Goal: Find contact information: Find contact information

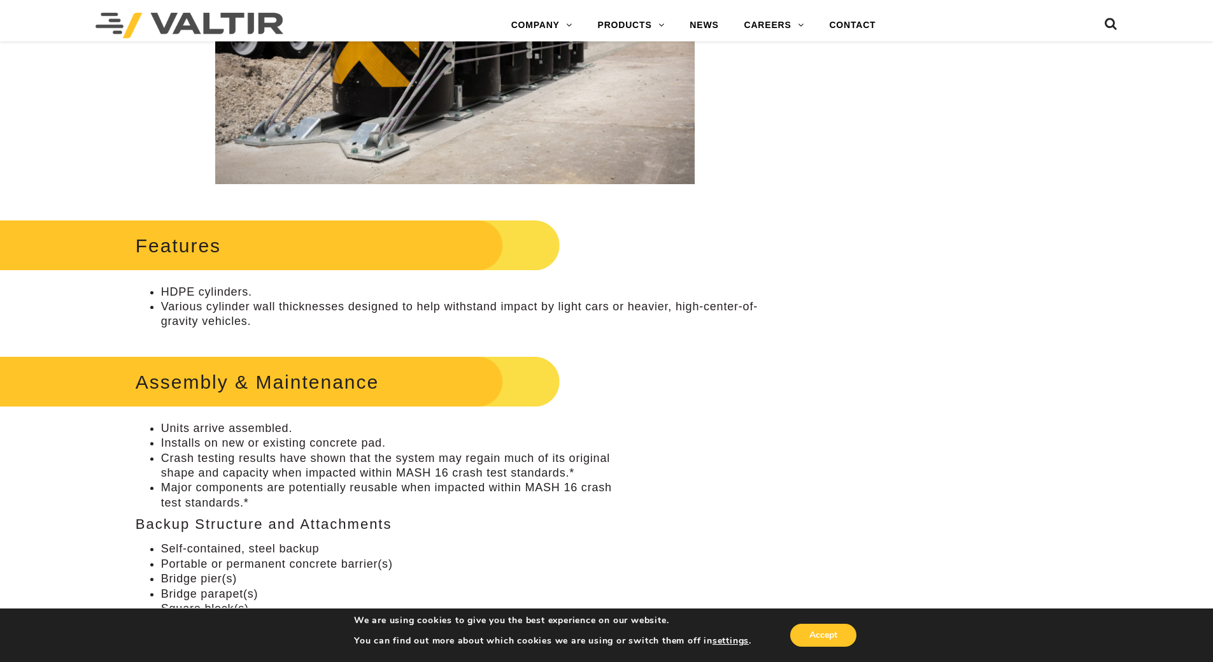
scroll to position [446, 0]
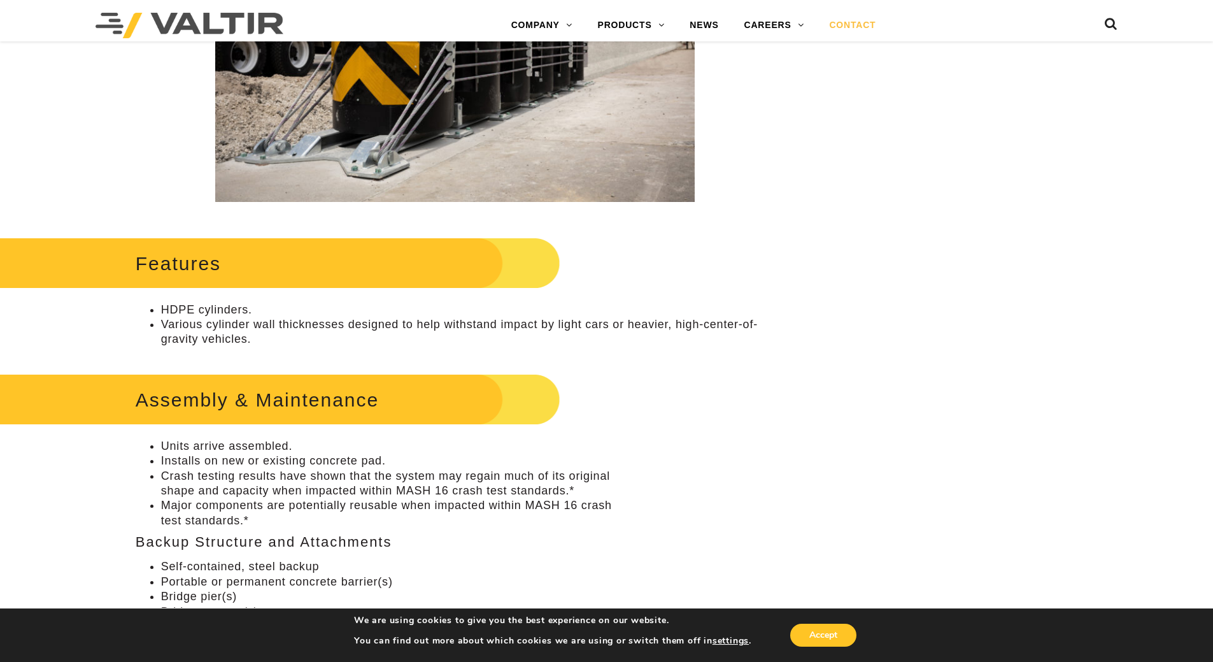
click at [857, 24] on link "CONTACT" at bounding box center [852, 25] width 72 height 25
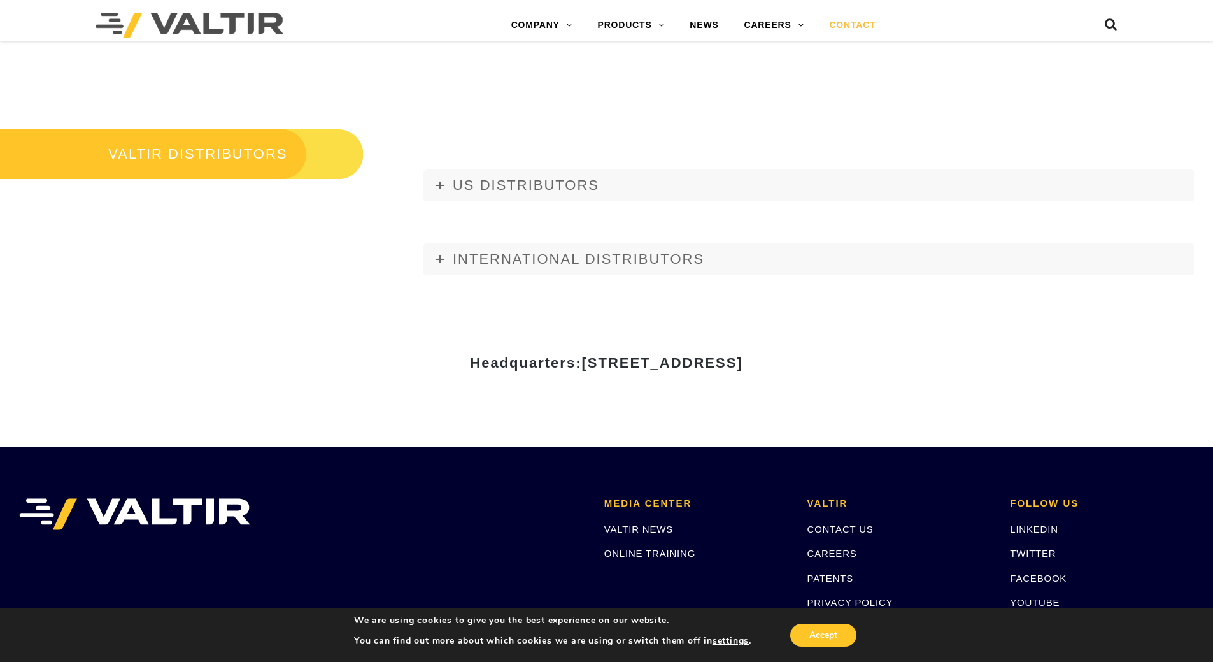
scroll to position [1528, 0]
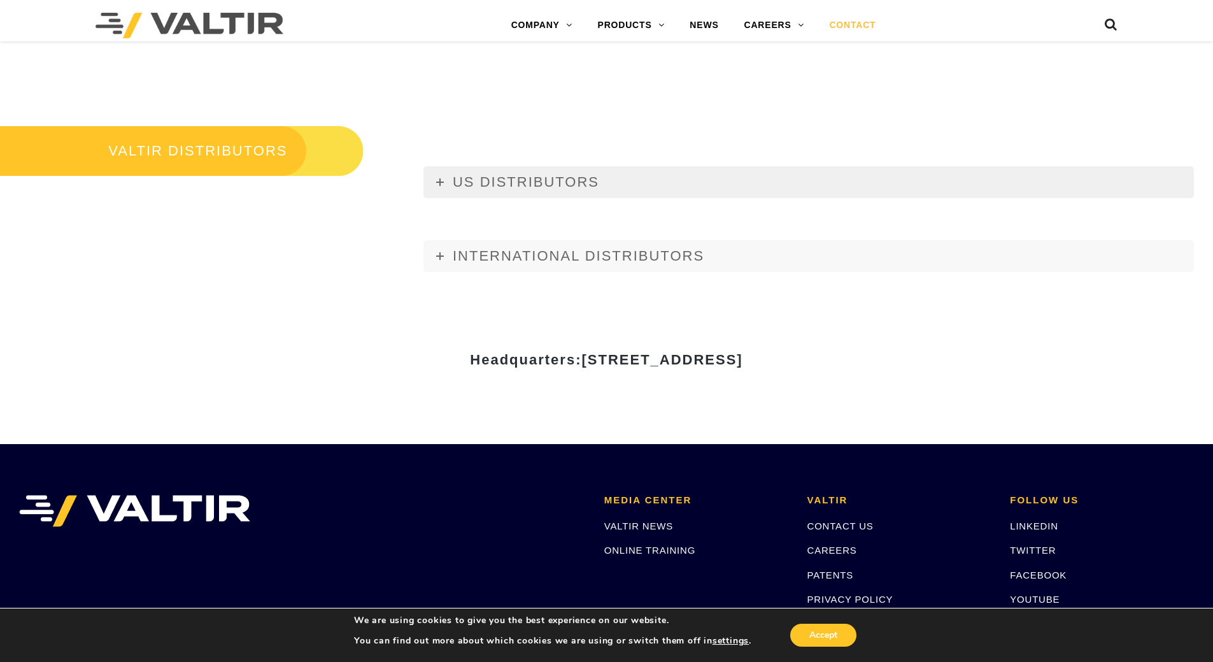
click at [476, 180] on span "US DISTRIBUTORS" at bounding box center [526, 182] width 146 height 16
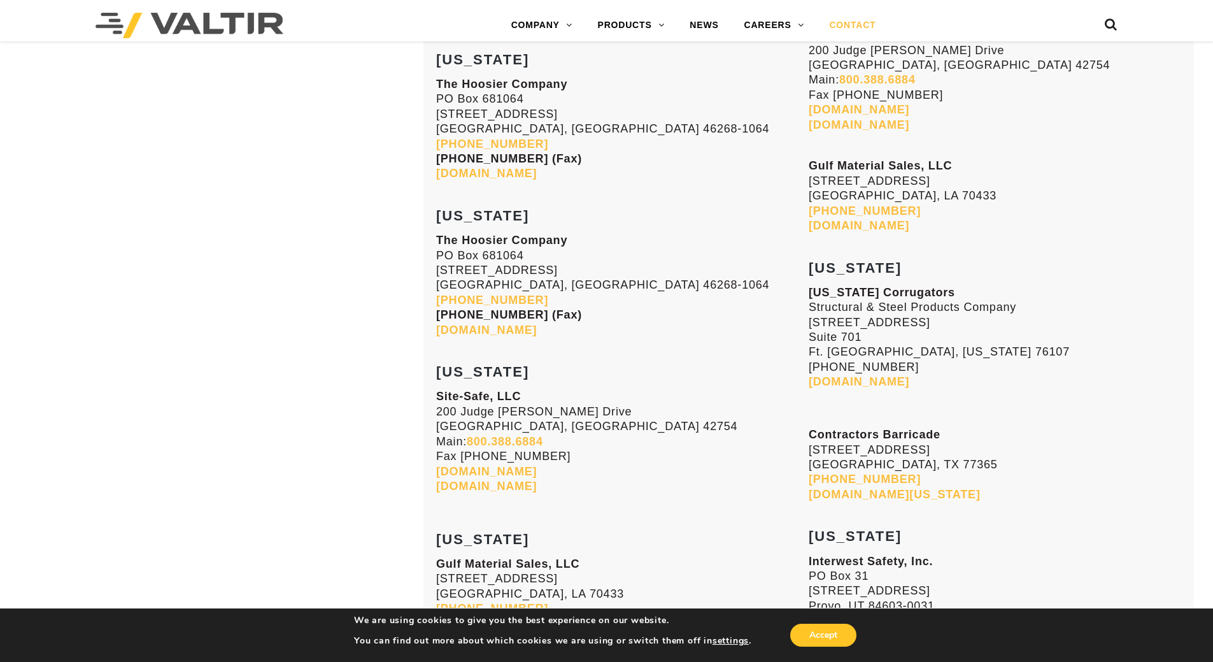
scroll to position [4075, 0]
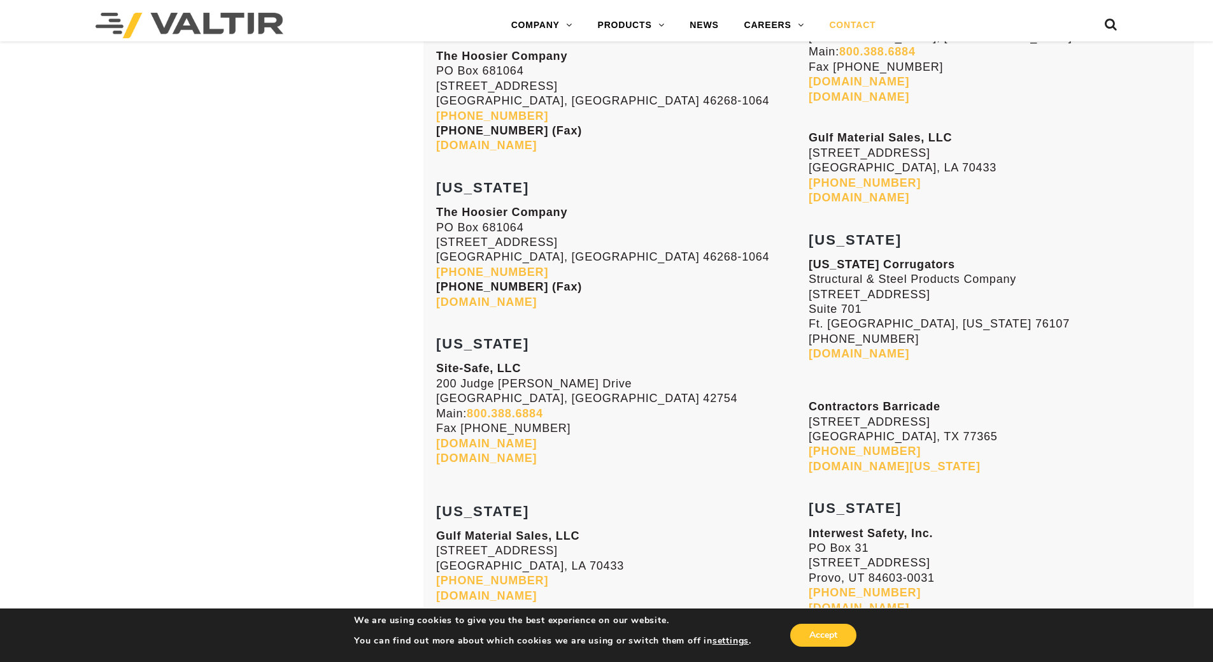
click at [826, 355] on link "txcorr.com" at bounding box center [859, 353] width 101 height 13
click at [847, 464] on link "cbs-texas.net" at bounding box center [895, 466] width 172 height 13
